Goal: Find contact information: Find contact information

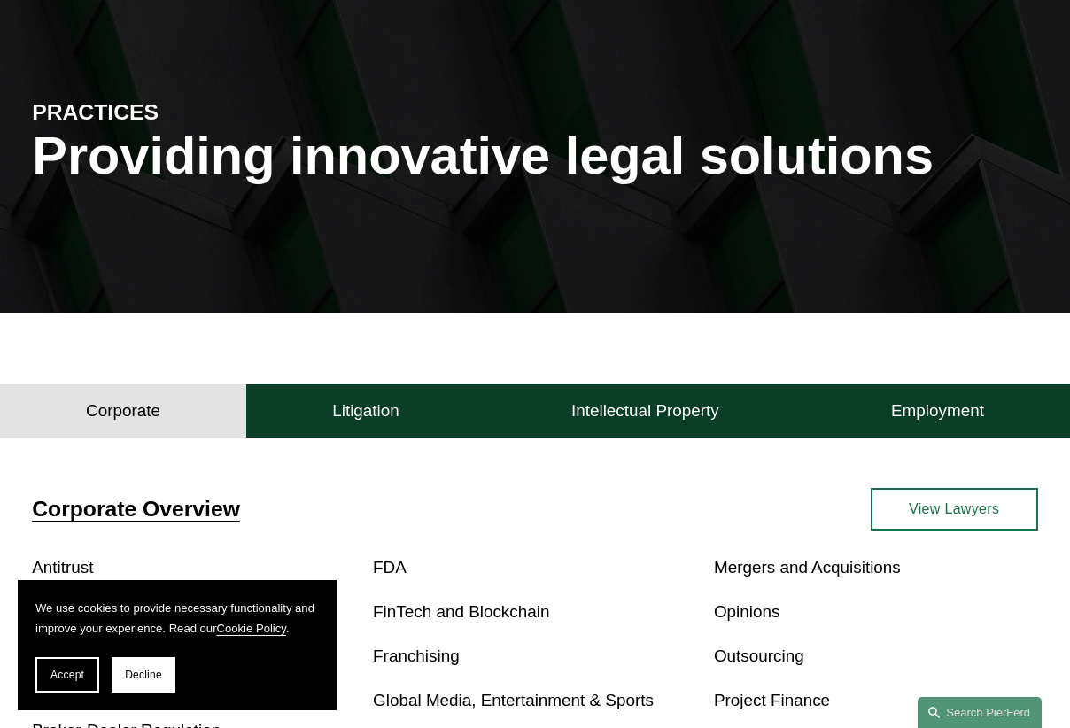
scroll to position [120, 0]
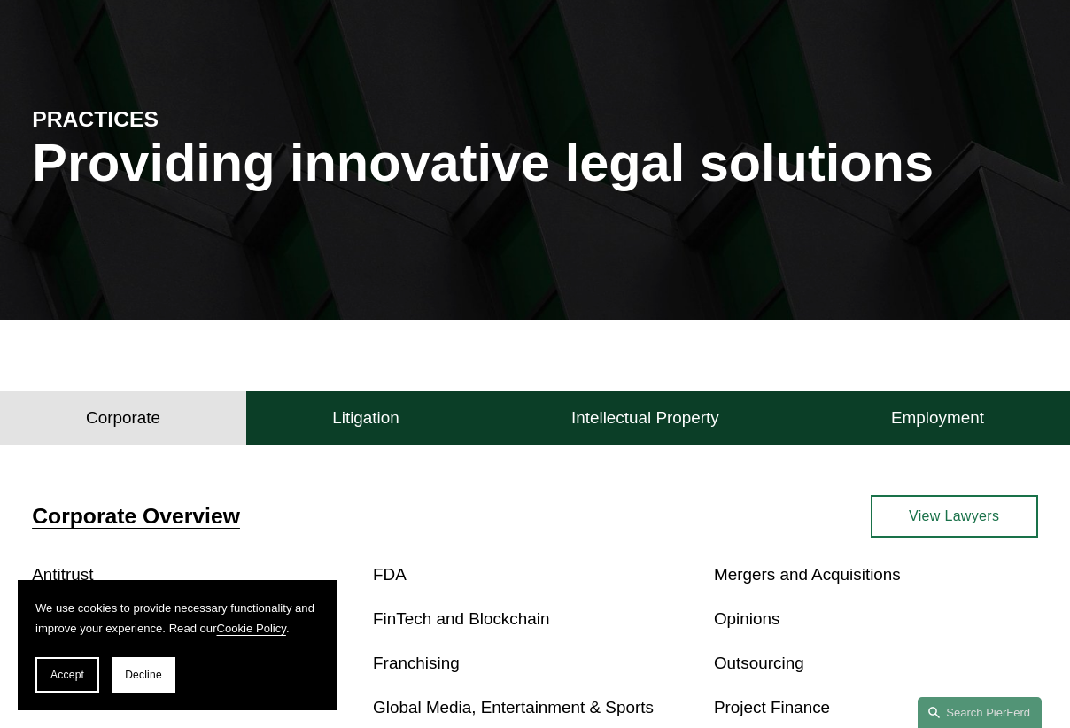
click at [360, 399] on button "Litigation" at bounding box center [365, 417] width 239 height 53
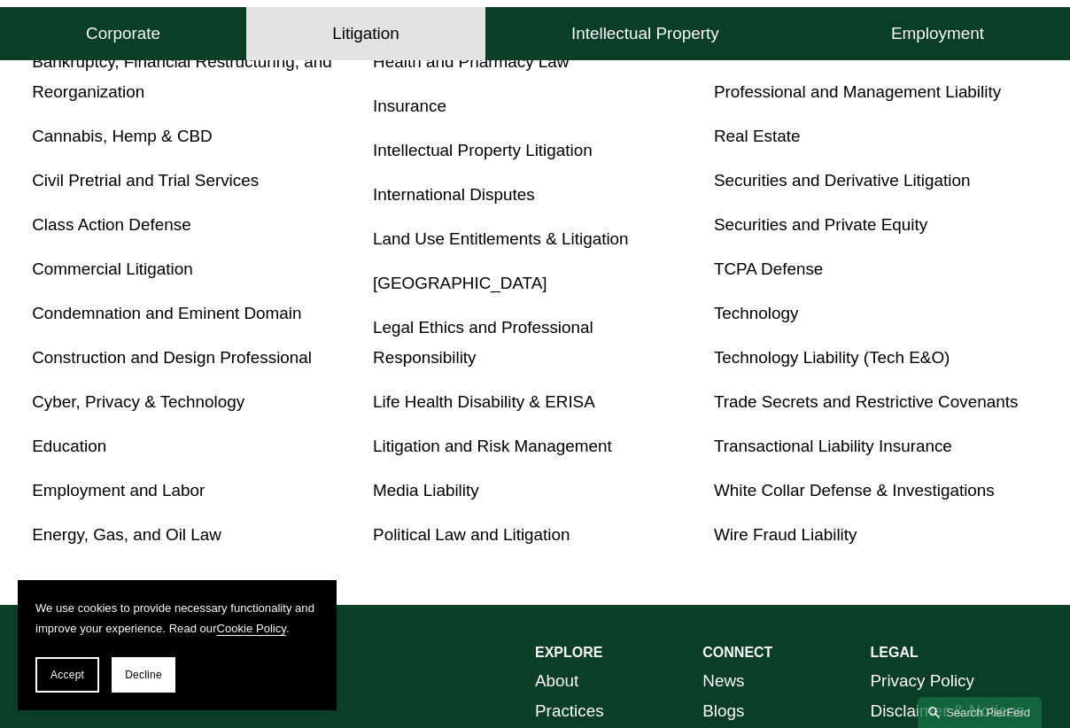
scroll to position [1056, 0]
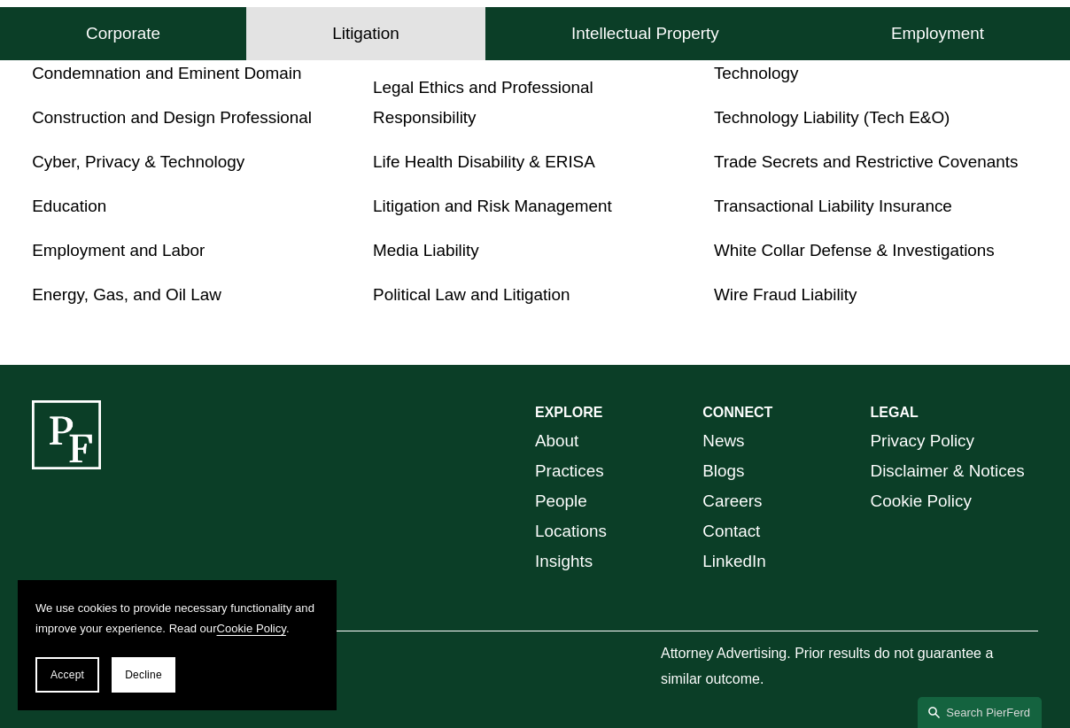
click at [580, 508] on link "People" at bounding box center [561, 501] width 52 height 30
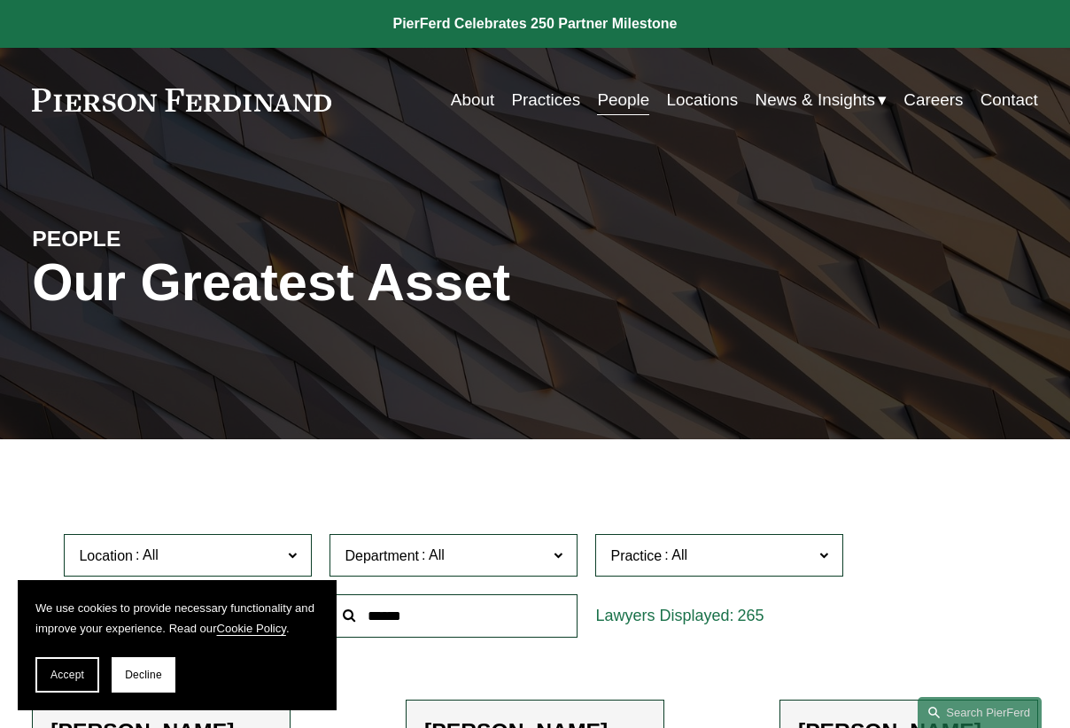
scroll to position [308, 0]
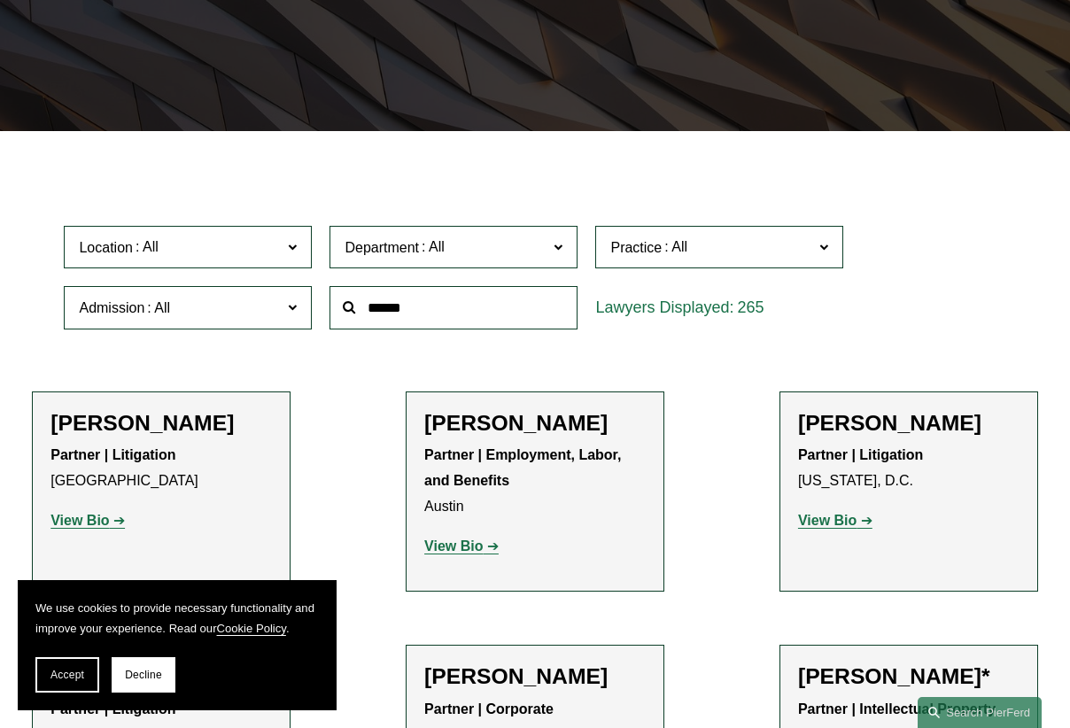
click at [662, 268] on label "Practice" at bounding box center [719, 247] width 248 height 43
click at [421, 269] on label "Department" at bounding box center [453, 247] width 248 height 43
click at [0, 0] on link "Litigation" at bounding box center [0, 0] width 0 height 0
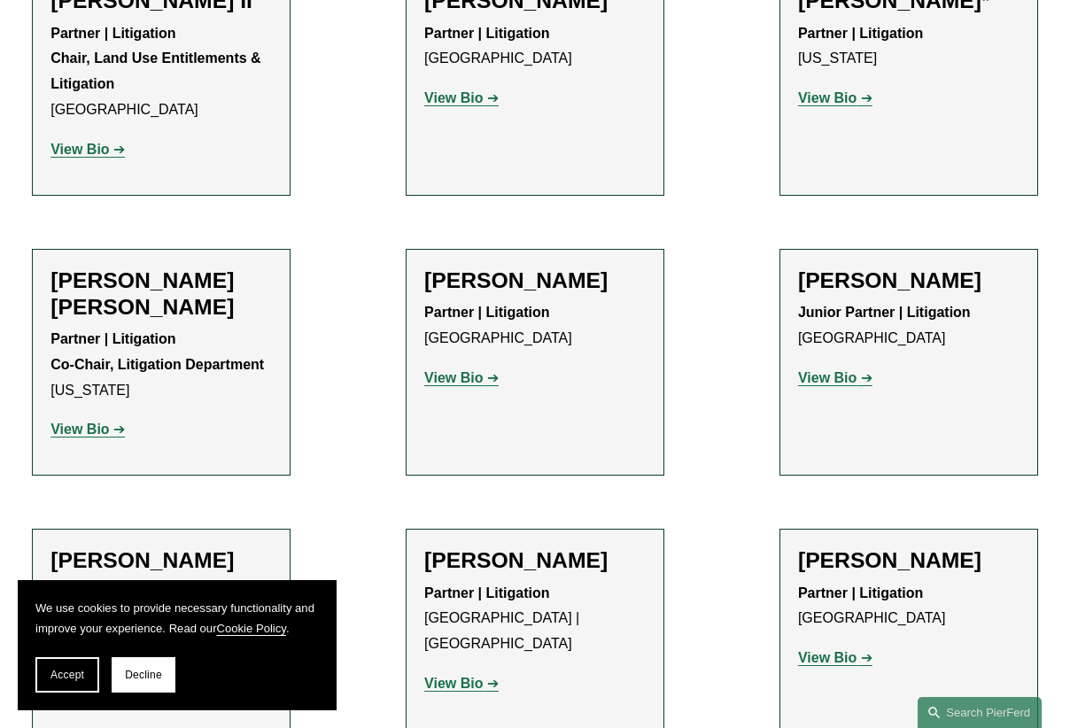
scroll to position [1255, 0]
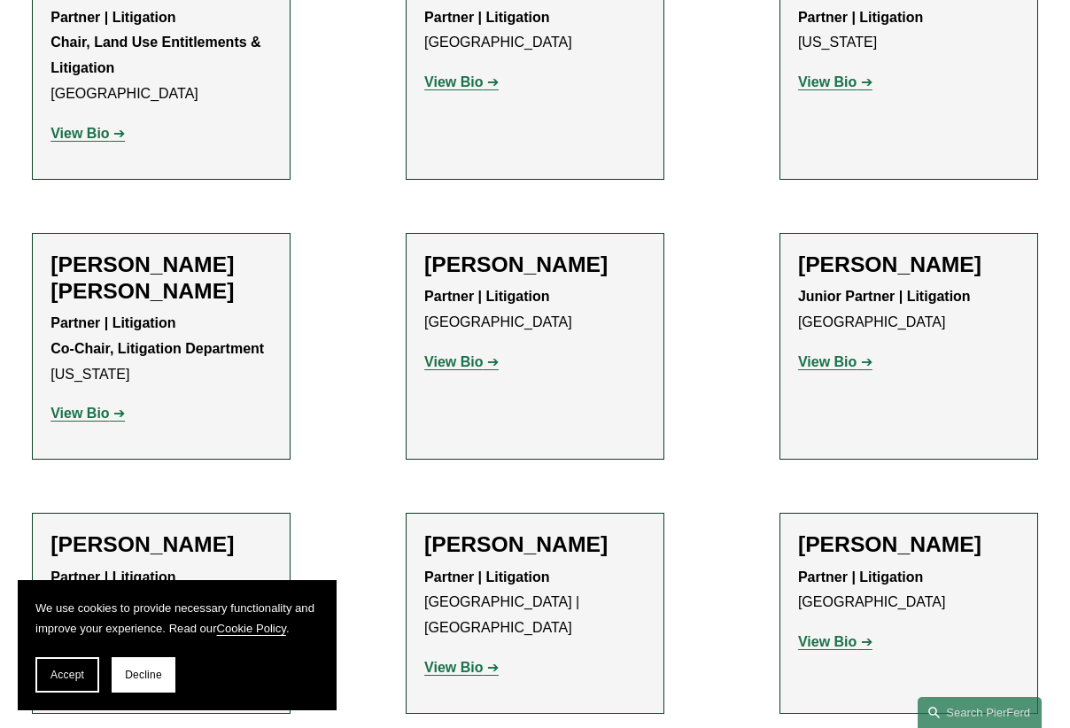
click at [75, 415] on strong "View Bio" at bounding box center [79, 413] width 58 height 15
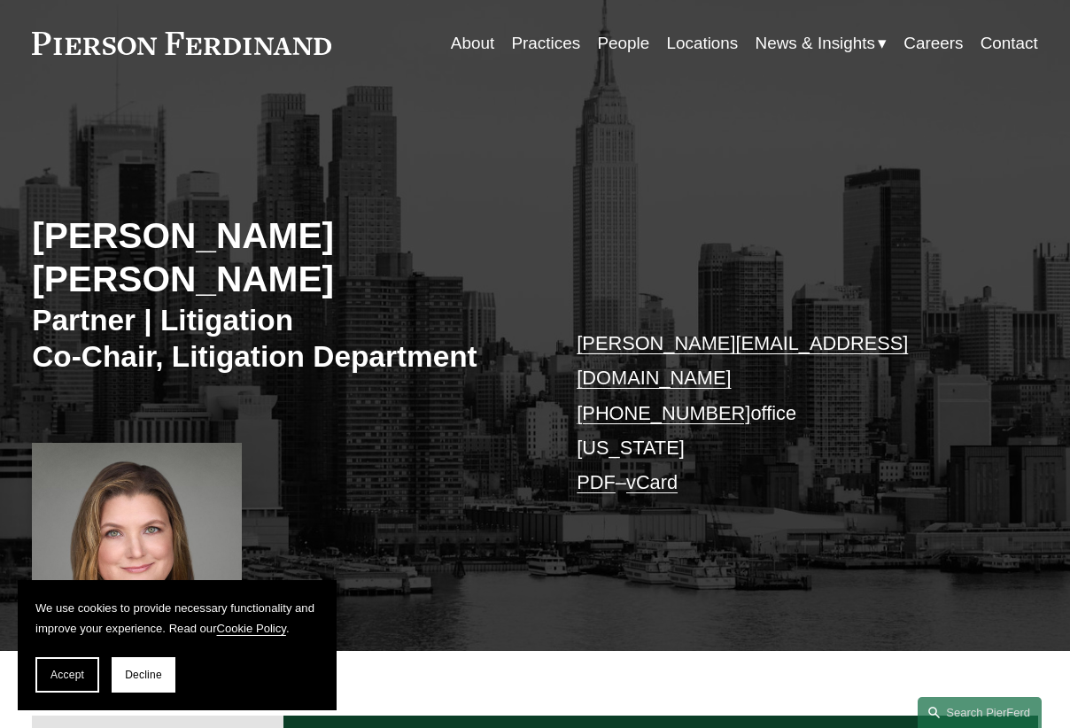
scroll to position [87, 0]
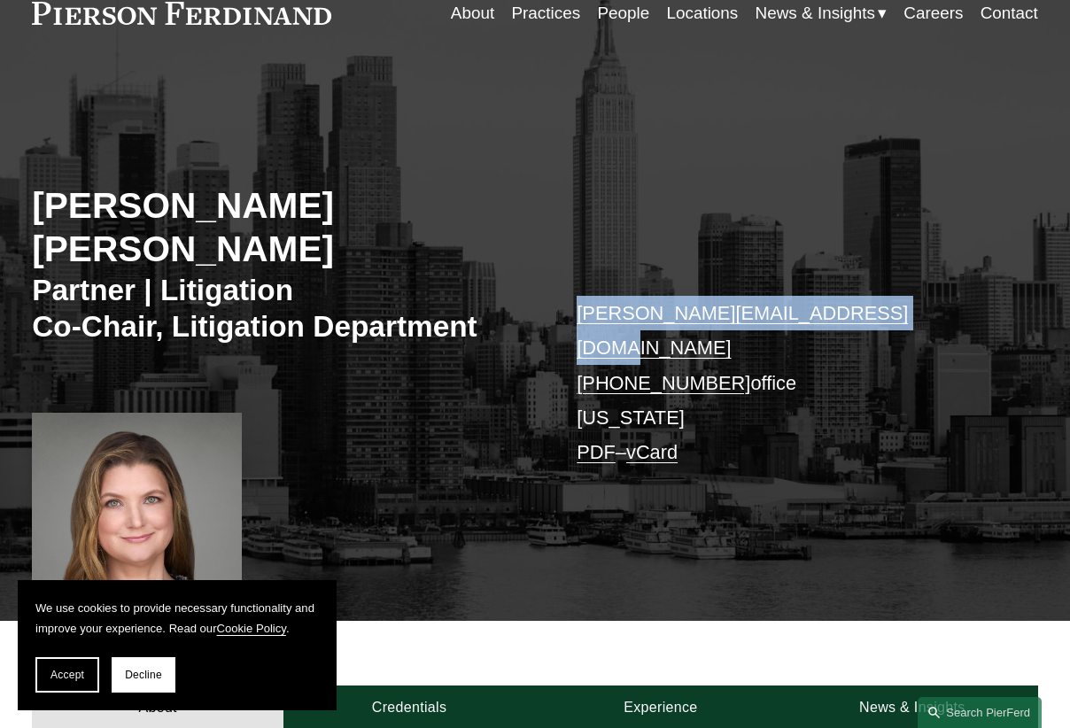
drag, startPoint x: 884, startPoint y: 267, endPoint x: 580, endPoint y: 261, distance: 303.9
click at [580, 296] on p "[PERSON_NAME][EMAIL_ADDRESS][DOMAIN_NAME] [PHONE_NUMBER] office [US_STATE] PDF …" at bounding box center [786, 383] width 419 height 174
copy link "[PERSON_NAME][EMAIL_ADDRESS][DOMAIN_NAME]"
click at [945, 16] on link "Careers" at bounding box center [932, 13] width 59 height 34
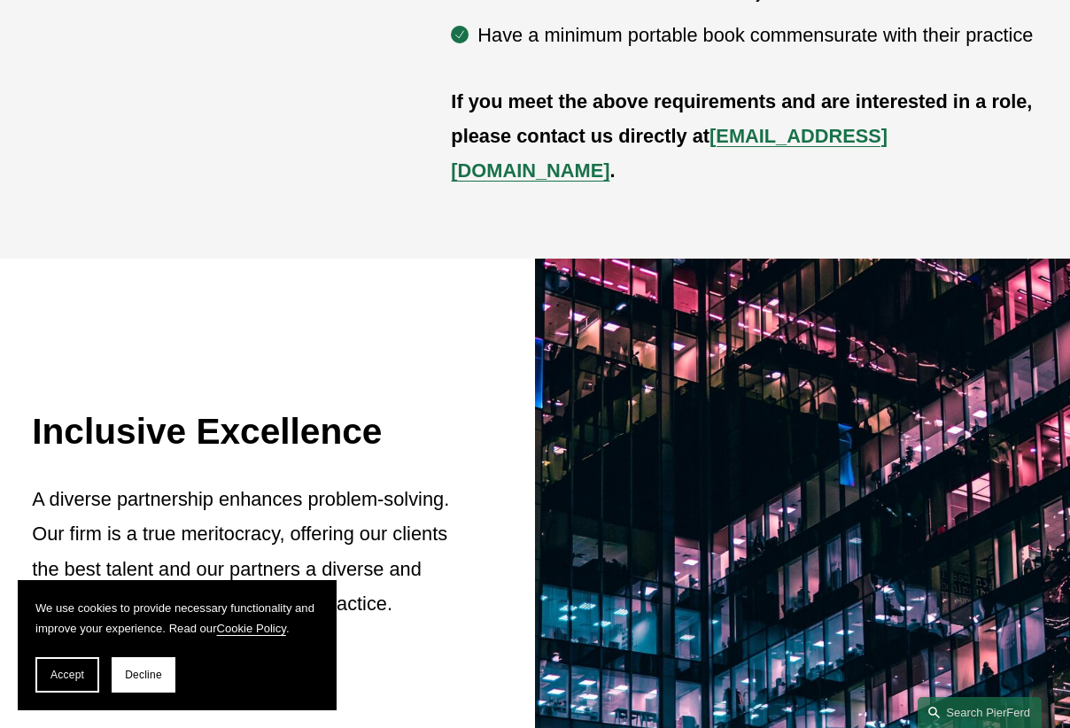
scroll to position [1246, 0]
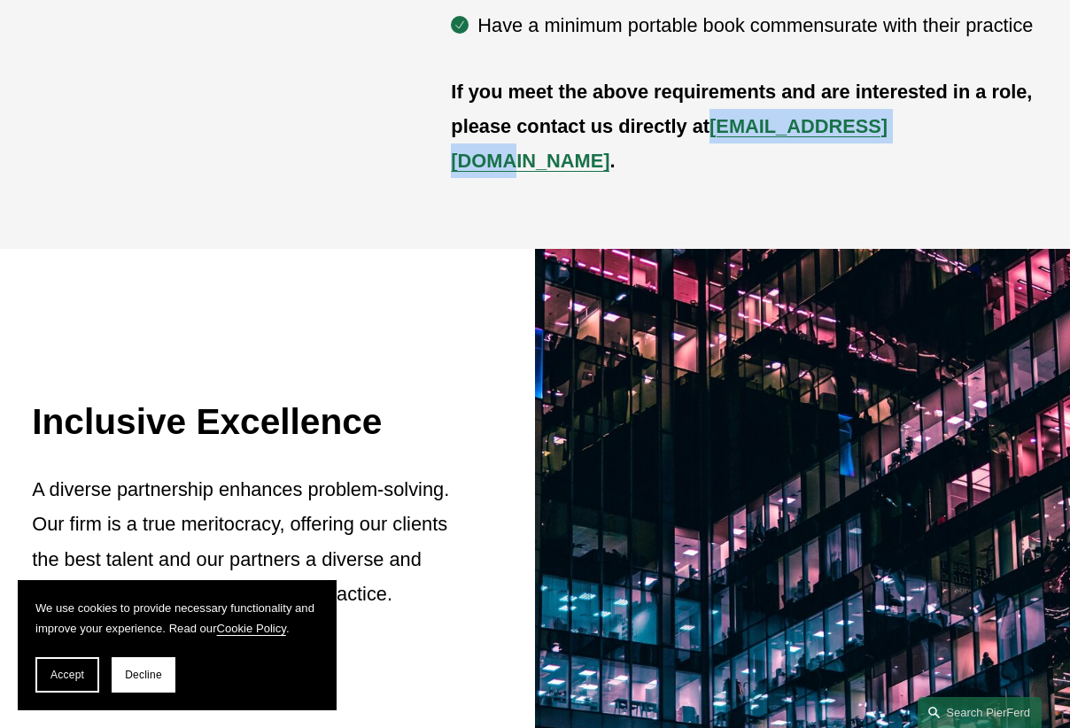
drag, startPoint x: 912, startPoint y: 126, endPoint x: 717, endPoint y: 135, distance: 195.1
click at [717, 135] on p "If you meet the above requirements and are interested in a role, please contact…" at bounding box center [744, 126] width 586 height 105
copy strong "recruit@pierferd.com"
